Goal: Task Accomplishment & Management: Manage account settings

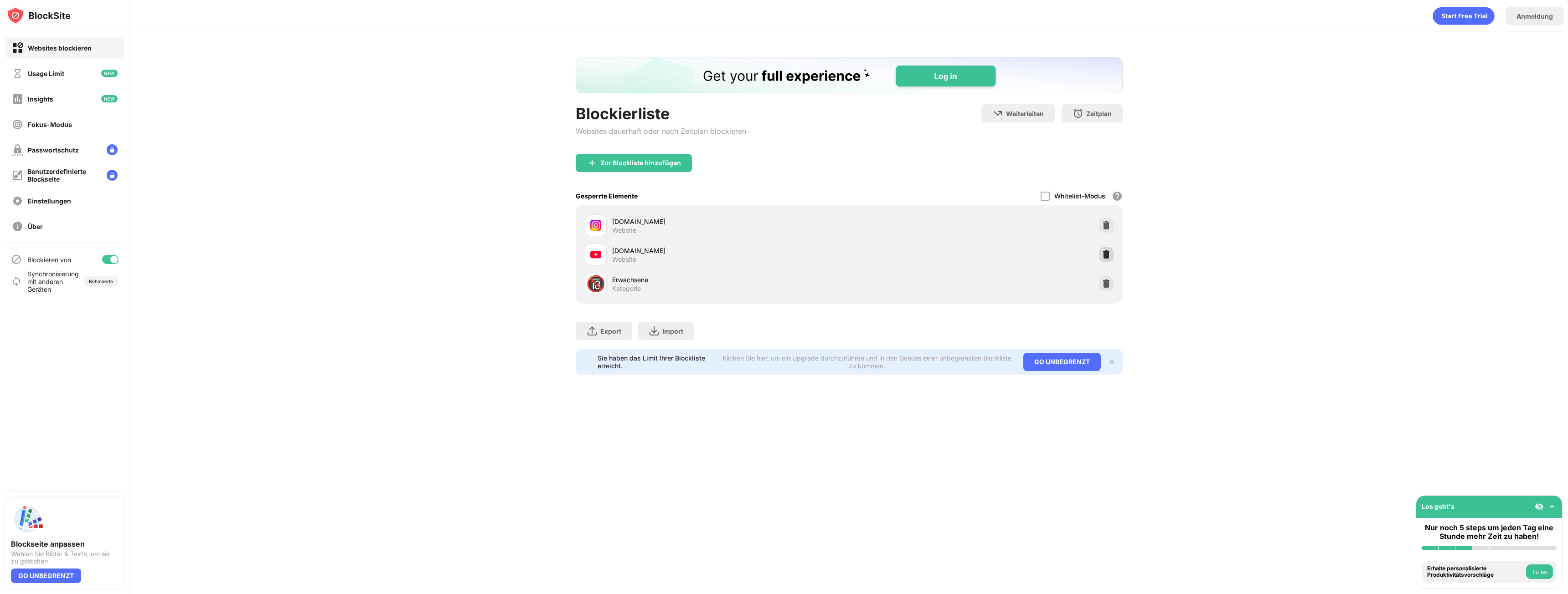
click at [1107, 254] on img at bounding box center [1106, 255] width 9 height 9
